Goal: Task Accomplishment & Management: Use online tool/utility

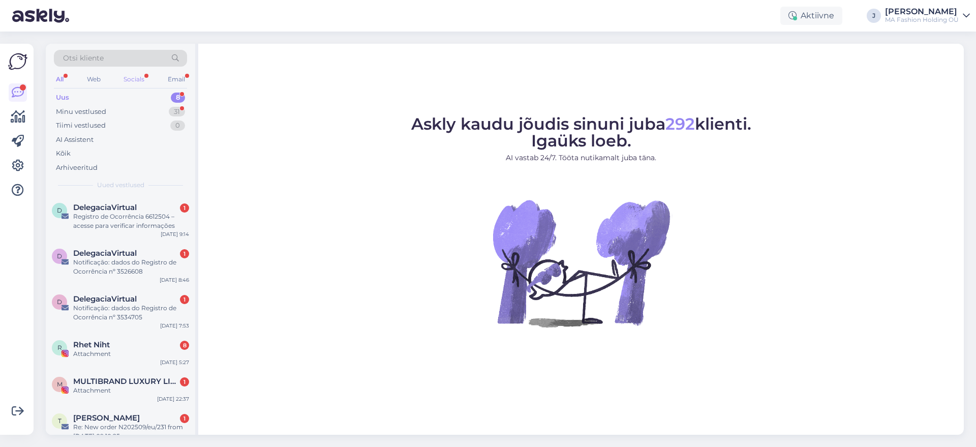
click at [131, 78] on div "Socials" at bounding box center [133, 79] width 25 height 13
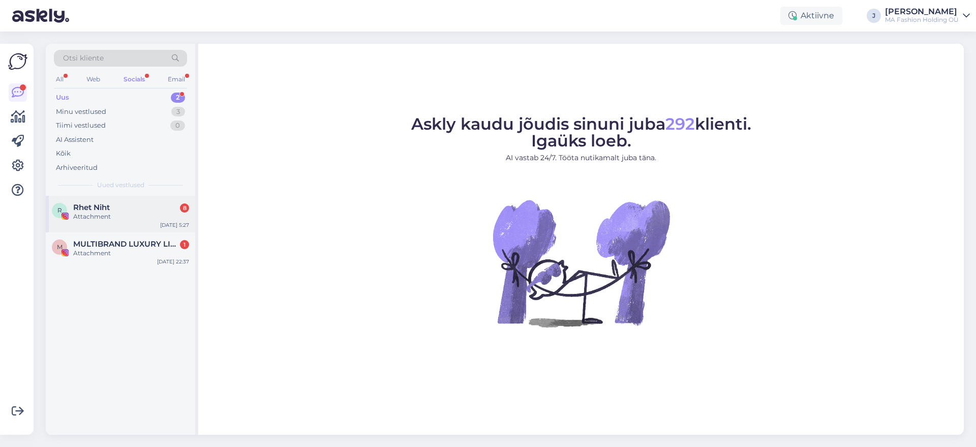
click at [139, 204] on div "[PERSON_NAME] 8" at bounding box center [131, 207] width 116 height 9
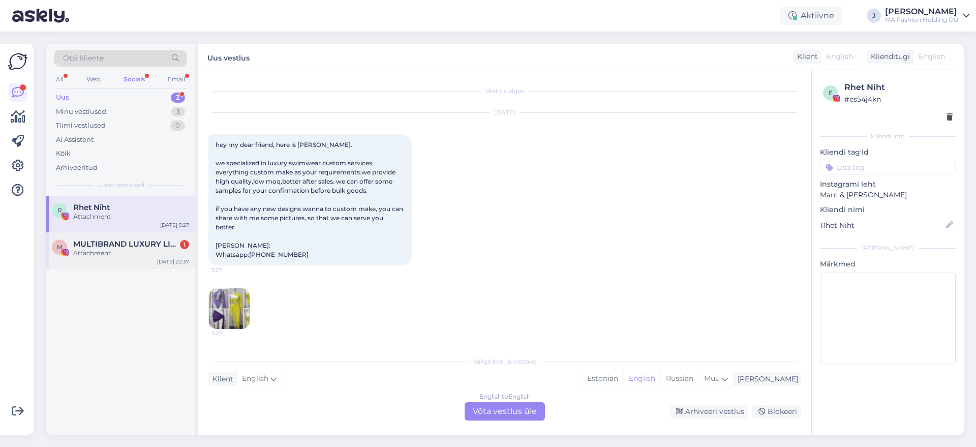
scroll to position [383, 0]
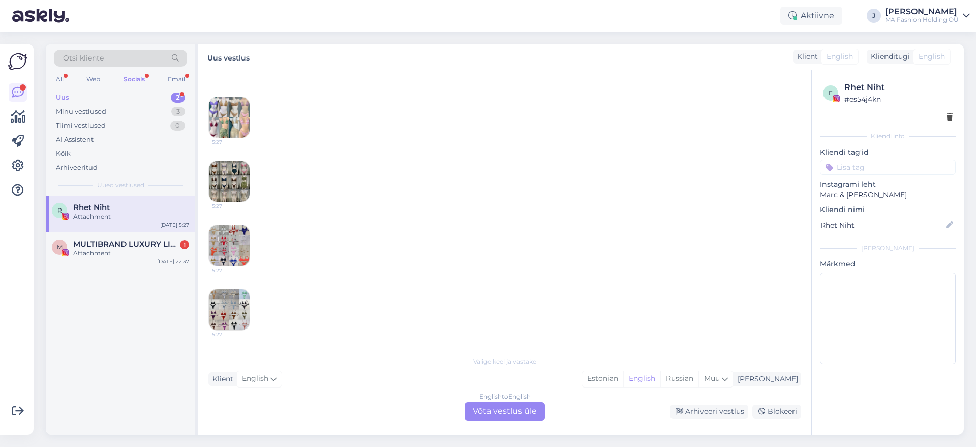
click at [522, 417] on div "English to English Võta vestlus üle" at bounding box center [504, 411] width 80 height 18
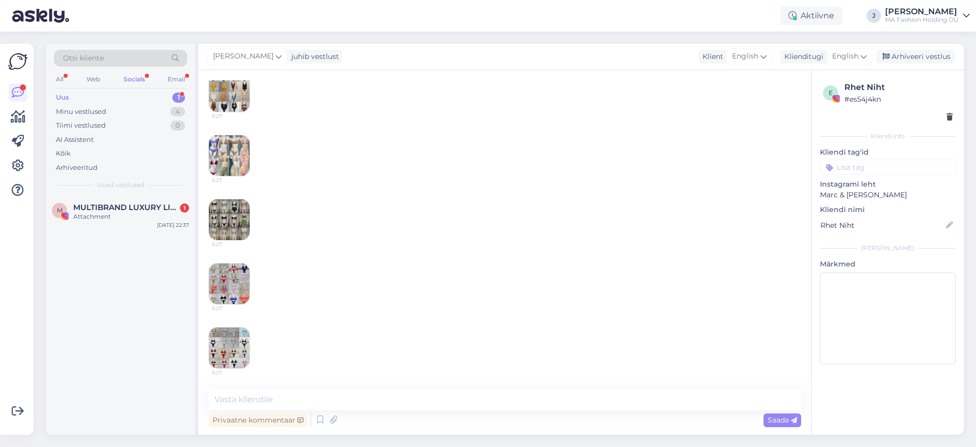
click at [158, 240] on div "M MULTIBRAND LUXURY LINGERIE boutique since [DATE] 1 Attachment [DATE] 22:37" at bounding box center [120, 315] width 149 height 239
click at [143, 202] on div "M MULTIBRAND LUXURY LINGERIE boutique since [DATE] 1 Attachment [DATE] 22:37" at bounding box center [120, 214] width 149 height 37
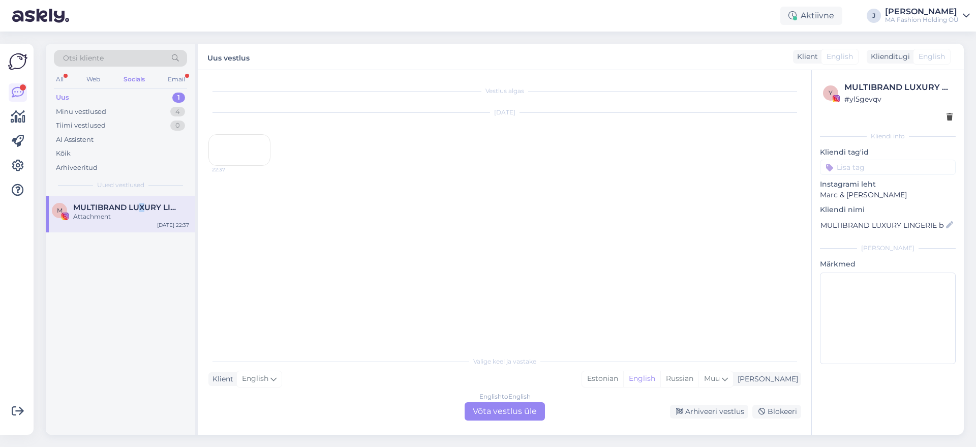
scroll to position [0, 0]
click at [524, 415] on div "English to English Võta vestlus üle" at bounding box center [504, 411] width 80 height 18
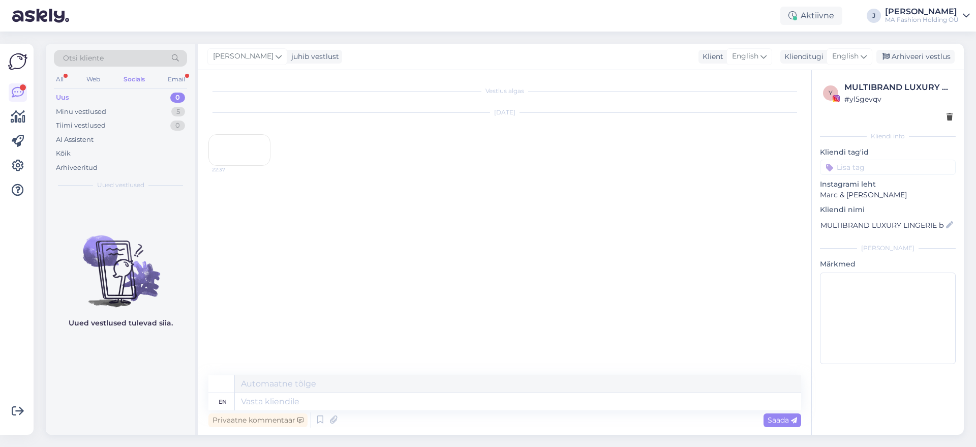
click at [174, 93] on div "0" at bounding box center [177, 97] width 15 height 10
click at [177, 83] on div "Email" at bounding box center [176, 79] width 21 height 13
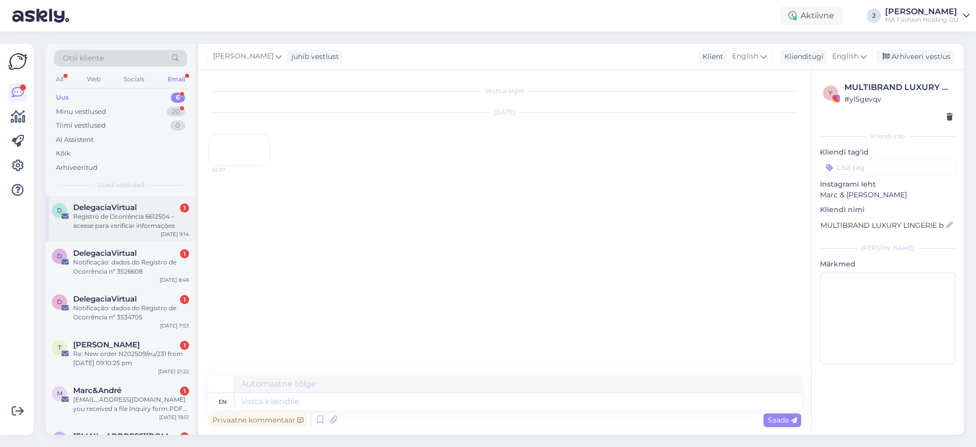
click at [120, 205] on span "DelegaciaVirtual" at bounding box center [105, 207] width 64 height 9
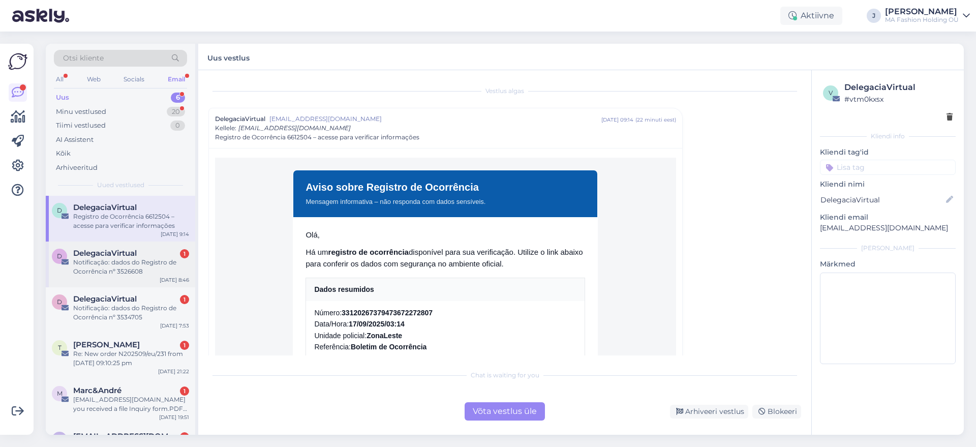
click at [134, 276] on div "D DelegaciaVirtual 1 Notificação: dados do Registro de Ocorrência nº 3526608 [D…" at bounding box center [120, 264] width 149 height 46
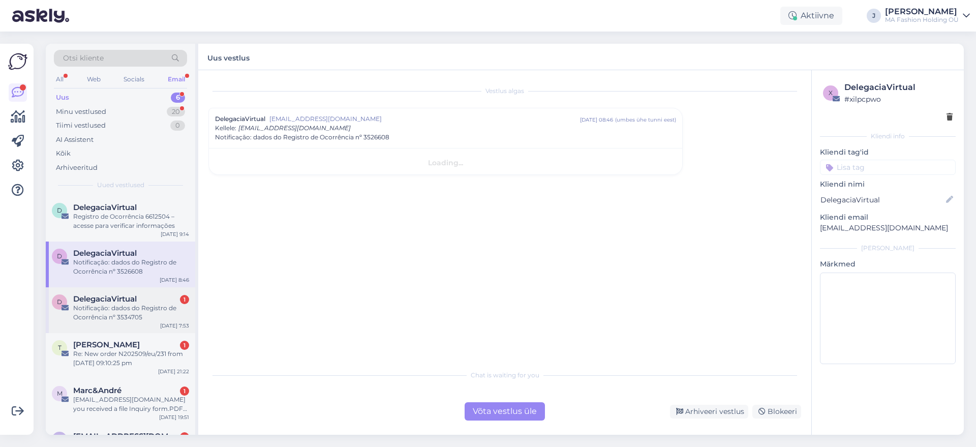
click at [138, 321] on div "Notificação: dados do Registro de Ocorrência nº 3534705" at bounding box center [131, 312] width 116 height 18
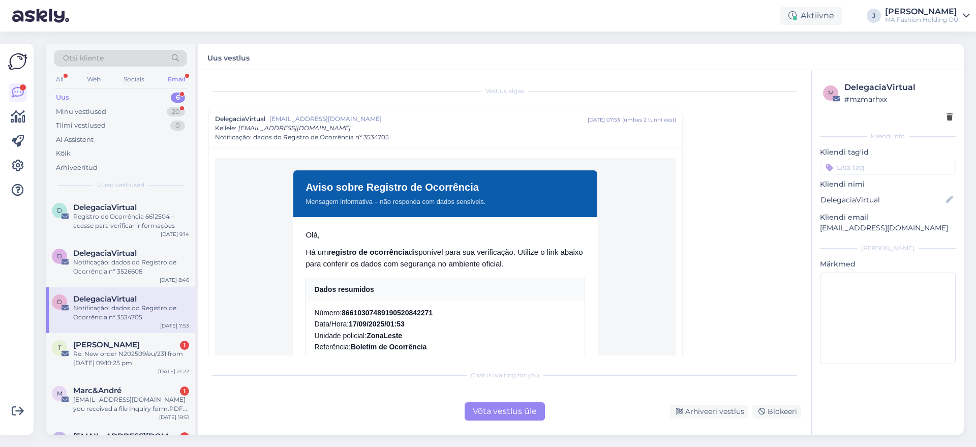
click at [466, 406] on div "Võta vestlus üle" at bounding box center [504, 411] width 80 height 18
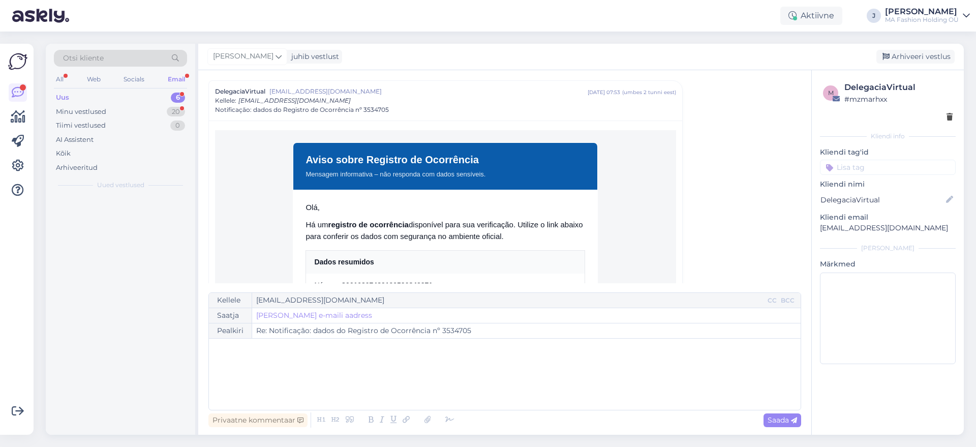
click at [488, 409] on div "Kellele [EMAIL_ADDRESS][DOMAIN_NAME] CC BCC Saatja [PERSON_NAME] saatja e-maili…" at bounding box center [504, 351] width 592 height 118
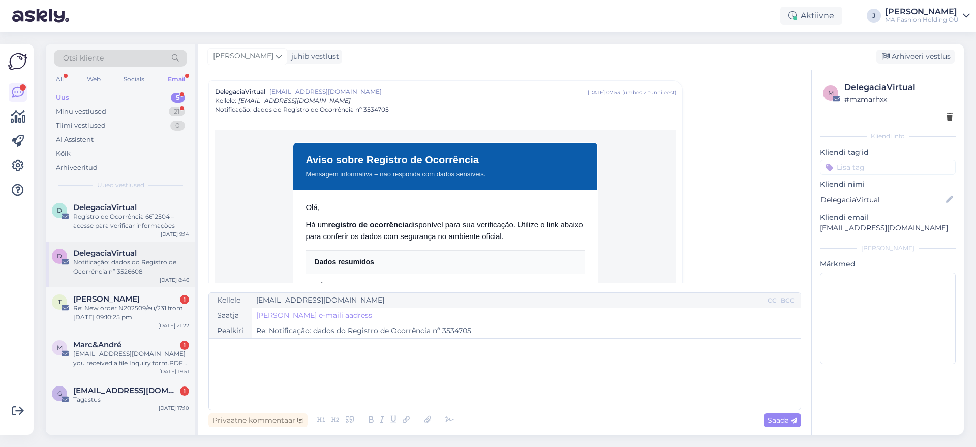
click at [137, 261] on div "Notificação: dados do Registro de Ocorrência nº 3526608" at bounding box center [131, 267] width 116 height 18
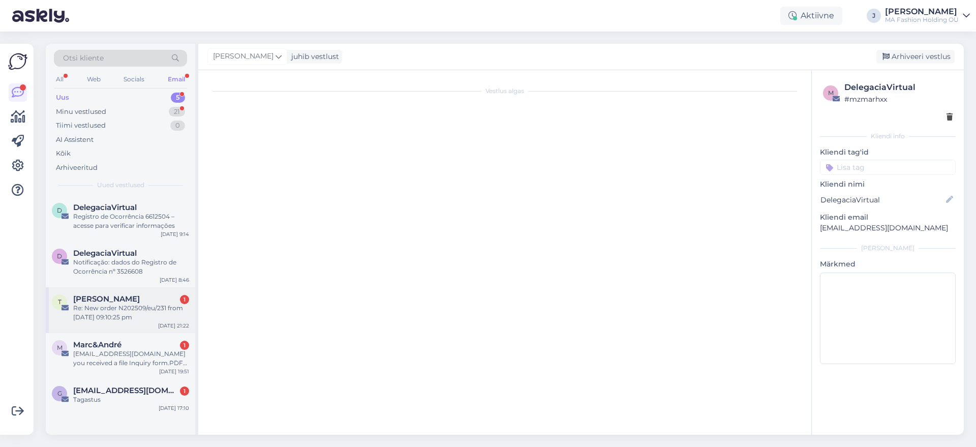
scroll to position [27, 0]
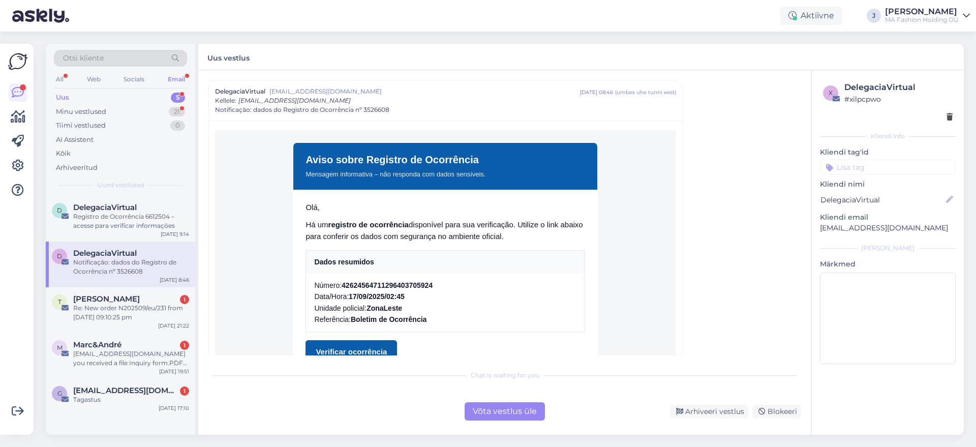
click at [475, 406] on div "Võta vestlus üle" at bounding box center [504, 411] width 80 height 18
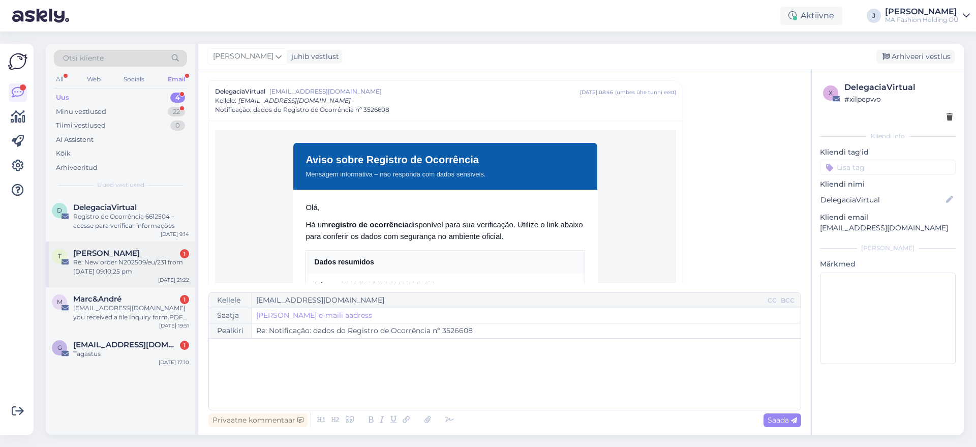
click at [151, 271] on div "Re: New order N202509/eu/231 from [DATE] 09:10:25 pm" at bounding box center [131, 267] width 116 height 18
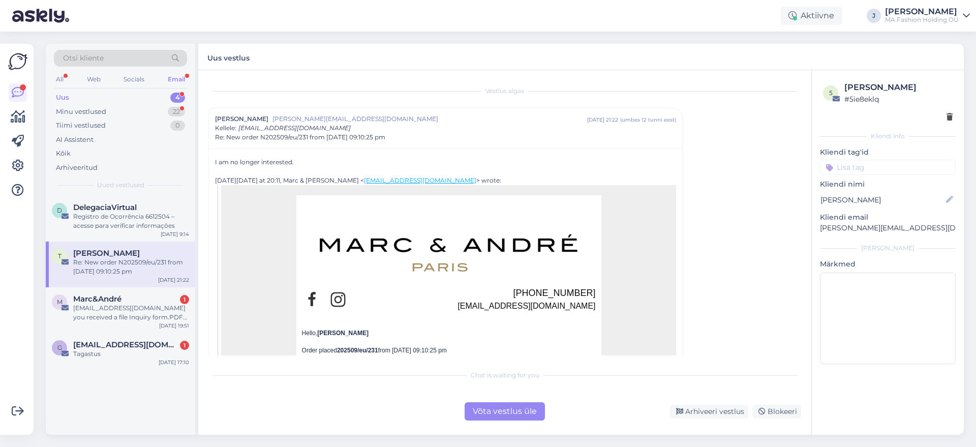
click at [494, 424] on div "Vestlus algas [PERSON_NAME] [PERSON_NAME][EMAIL_ADDRESS][DOMAIN_NAME] [DATE] 21…" at bounding box center [504, 252] width 613 height 364
click at [492, 418] on div "Võta vestlus üle" at bounding box center [504, 411] width 80 height 18
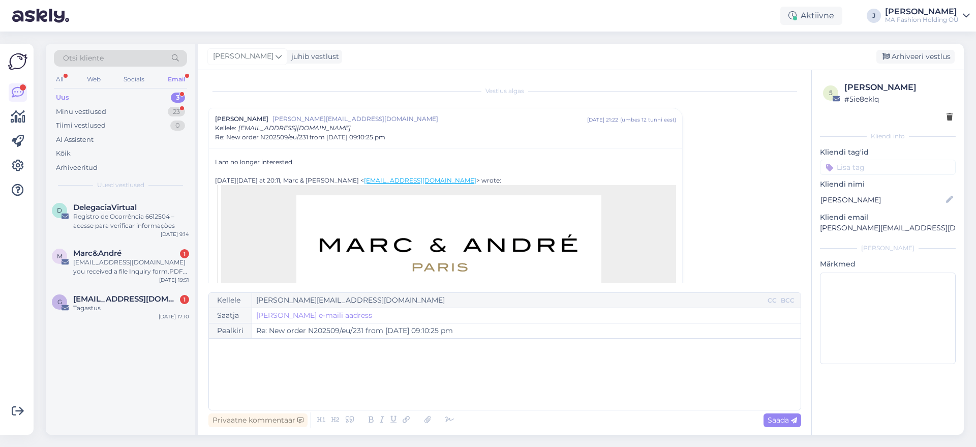
scroll to position [27, 0]
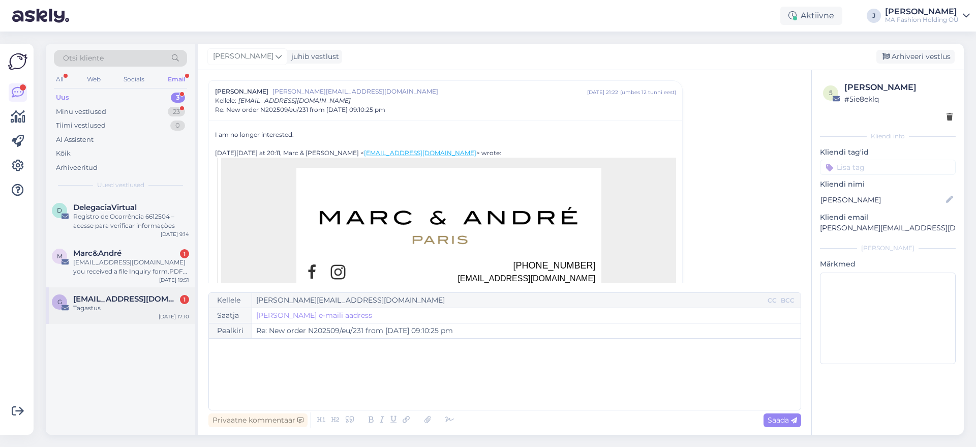
click at [172, 297] on div "[EMAIL_ADDRESS][DOMAIN_NAME] 1" at bounding box center [131, 298] width 116 height 9
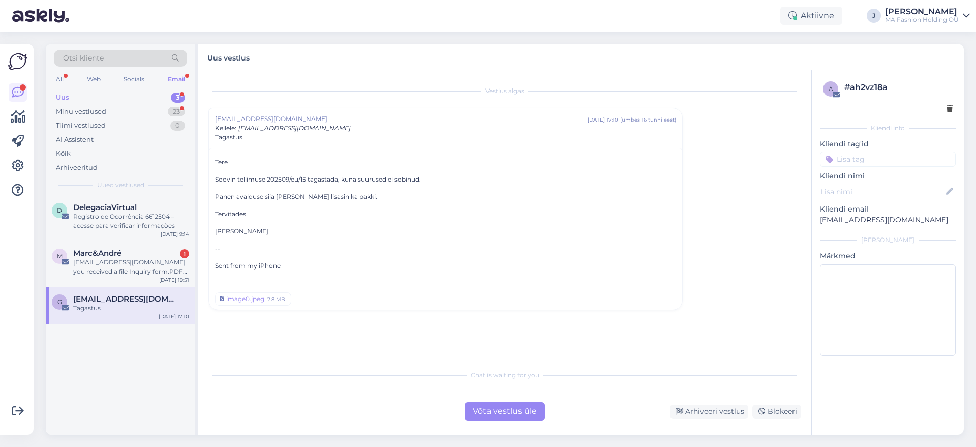
click at [492, 398] on div "Chat is waiting for you Võta vestlus üle Arhiveeri vestlus Blokeeri" at bounding box center [504, 392] width 592 height 56
click at [494, 400] on div "Chat is waiting for you Võta vestlus üle Arhiveeri vestlus Blokeeri" at bounding box center [504, 392] width 592 height 56
click at [497, 406] on div "Võta vestlus üle" at bounding box center [504, 411] width 80 height 18
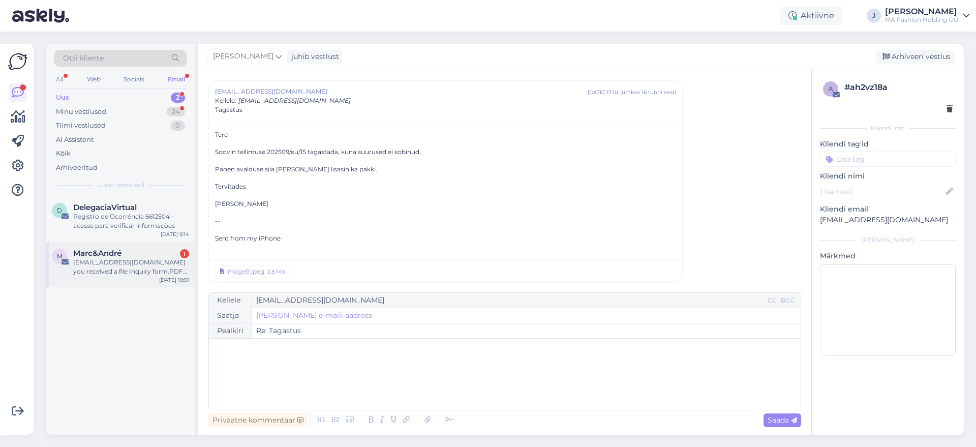
click at [149, 278] on div "M [PERSON_NAME] 1 [EMAIL_ADDRESS][DOMAIN_NAME] you received a file Inquiry form…" at bounding box center [120, 264] width 149 height 46
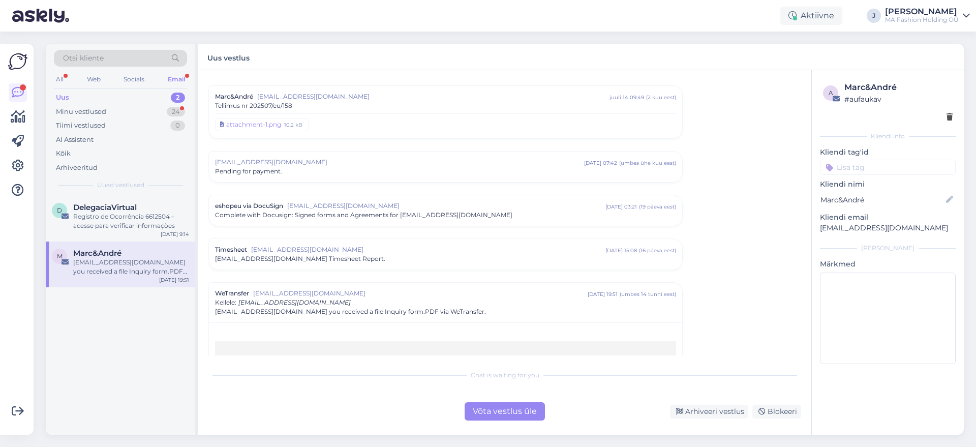
click at [523, 424] on div "Vestlus algas [PERSON_NAME] [EMAIL_ADDRESS][DOMAIN_NAME] veebr 11 14:41 ( 7 kuu…" at bounding box center [504, 252] width 613 height 364
click at [519, 419] on div "Võta vestlus üle" at bounding box center [504, 411] width 80 height 18
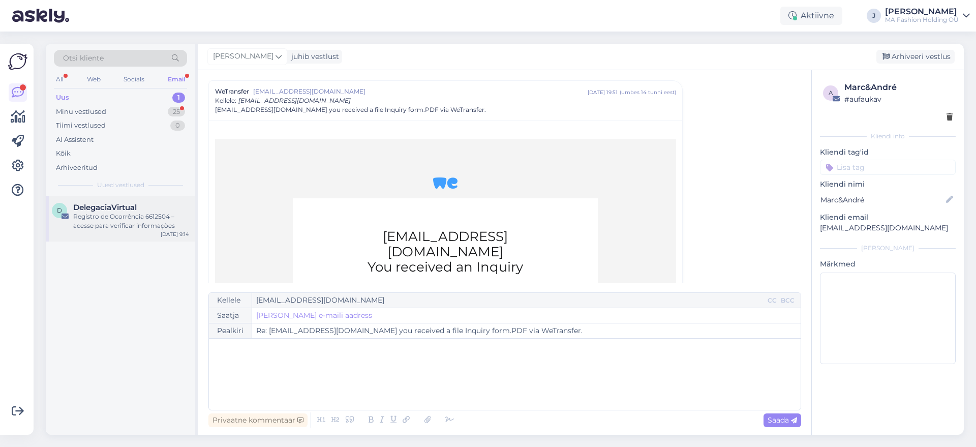
click at [180, 239] on div "D DelegaciaVirtual Registro de Ocorrência 6612504 – acesse para verificar infor…" at bounding box center [120, 219] width 149 height 46
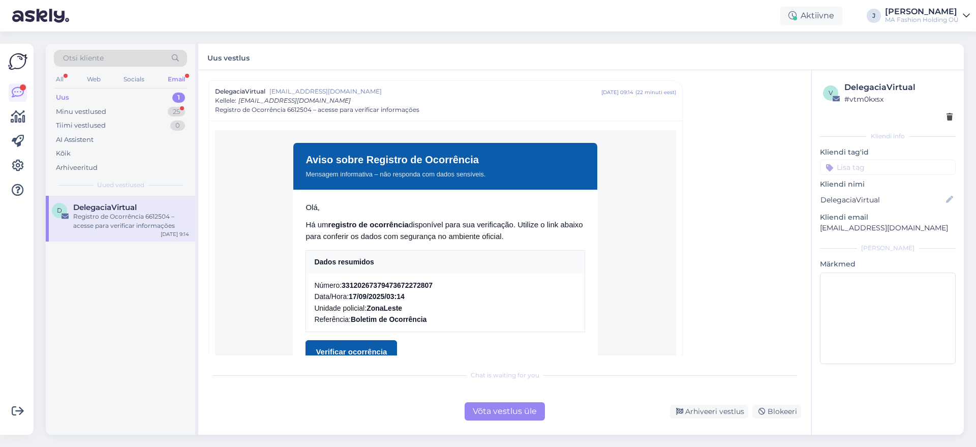
click at [464, 413] on div "Võta vestlus üle" at bounding box center [504, 411] width 80 height 18
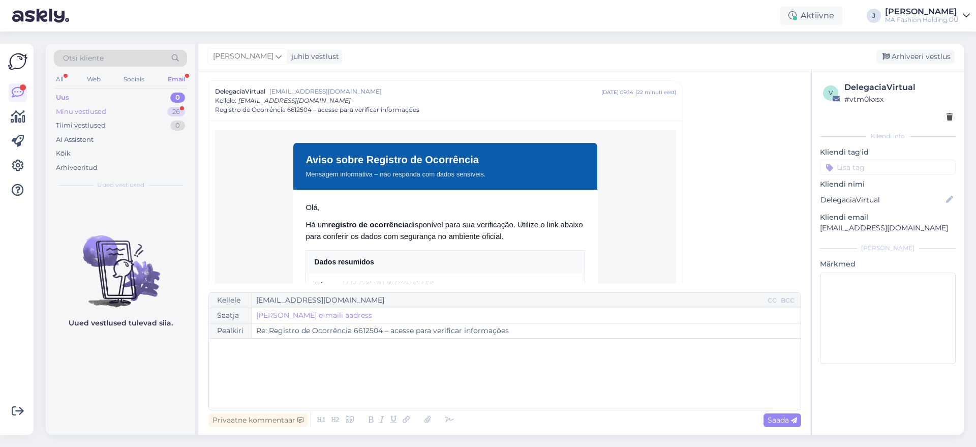
click at [133, 107] on div "Minu vestlused 26" at bounding box center [120, 112] width 133 height 14
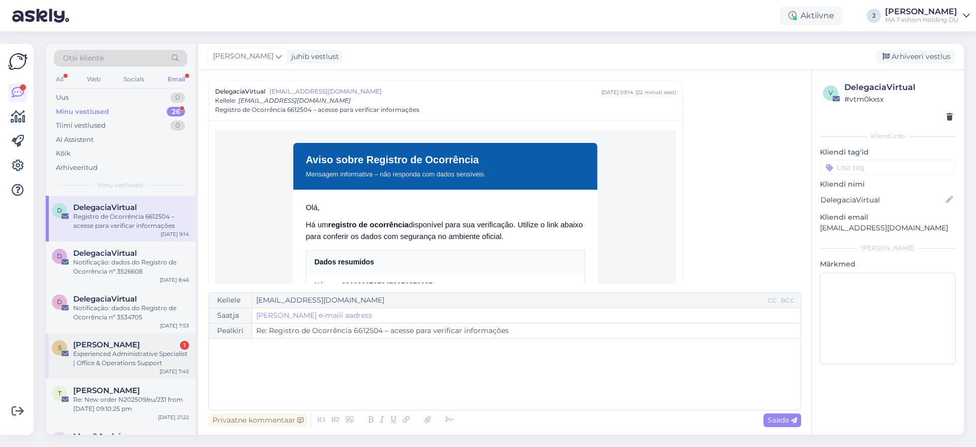
click at [115, 341] on span "[PERSON_NAME]" at bounding box center [106, 344] width 67 height 9
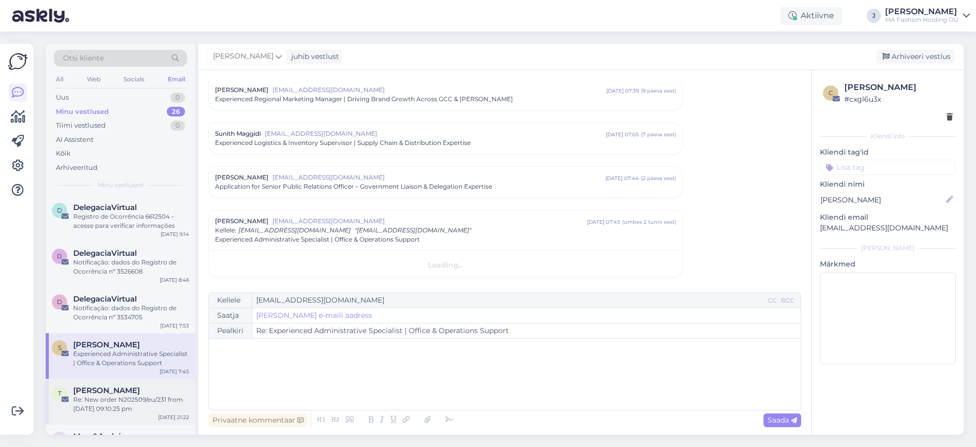
click at [138, 379] on div "Т [PERSON_NAME] Re: New order N202509/eu/231 from [DATE] 09:10:25 pm [DATE] 21:…" at bounding box center [120, 402] width 149 height 46
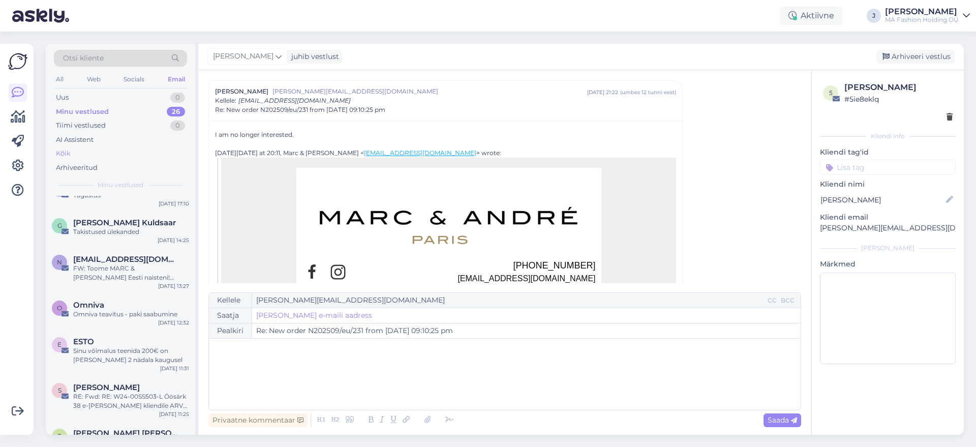
scroll to position [699, 0]
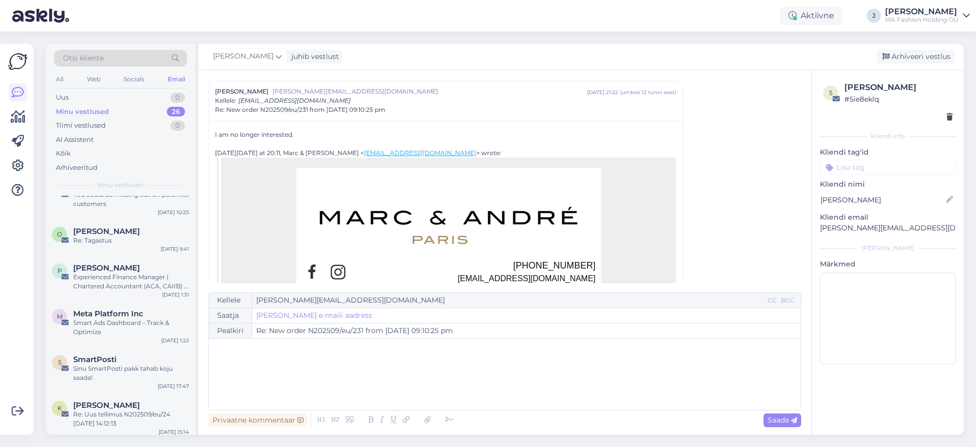
click at [64, 85] on div "All Web Socials Email" at bounding box center [120, 81] width 133 height 16
click at [60, 78] on div "All" at bounding box center [60, 79] width 12 height 13
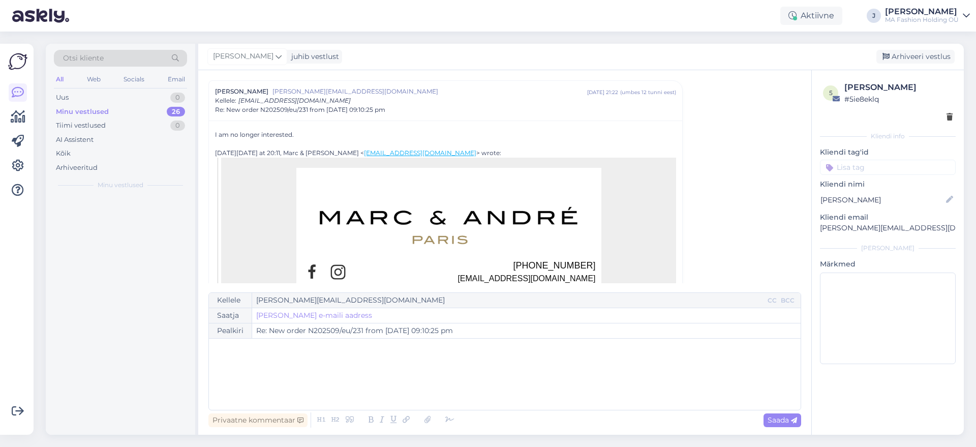
scroll to position [0, 0]
